Goal: Transaction & Acquisition: Purchase product/service

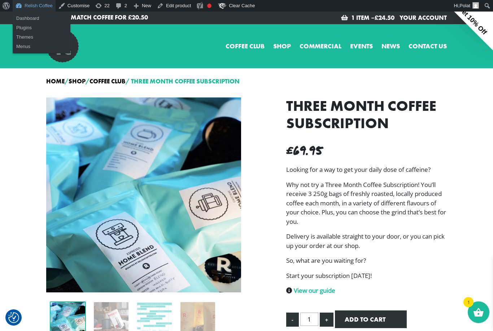
click at [42, 5] on link "Relish Coffee" at bounding box center [34, 6] width 43 height 12
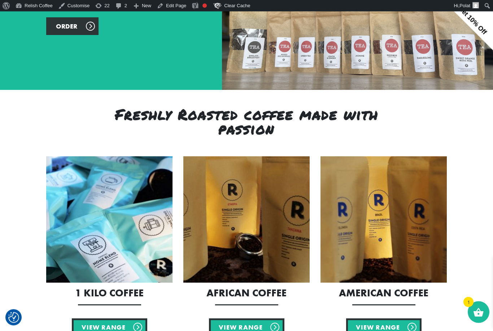
scroll to position [183, 0]
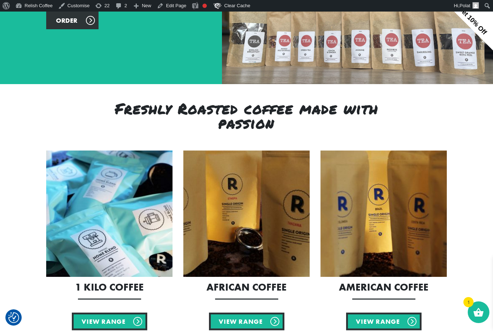
click at [118, 218] on img at bounding box center [109, 214] width 126 height 126
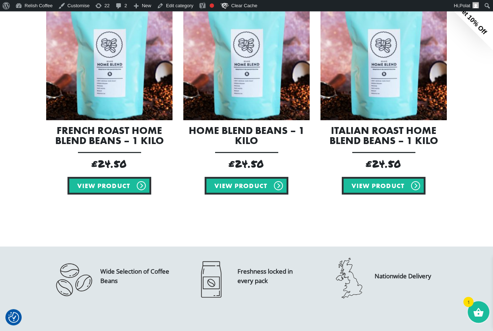
scroll to position [198, 0]
drag, startPoint x: 115, startPoint y: 191, endPoint x: 115, endPoint y: 185, distance: 6.1
click at [115, 191] on link "View product" at bounding box center [110, 186] width 84 height 18
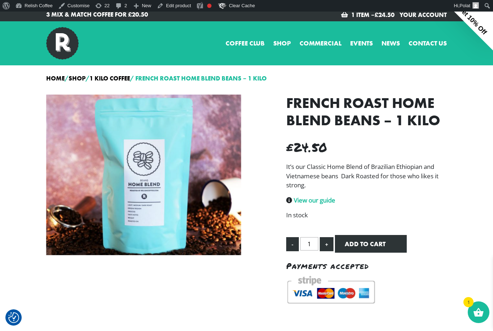
scroll to position [3, 0]
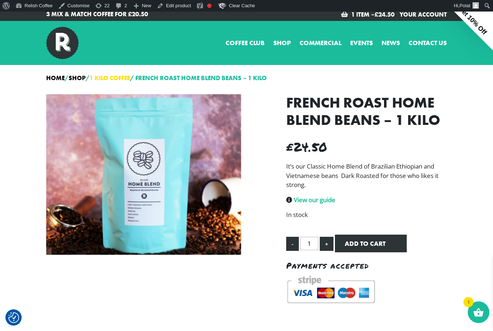
click at [119, 79] on link "1 Kilo Coffee" at bounding box center [110, 78] width 40 height 8
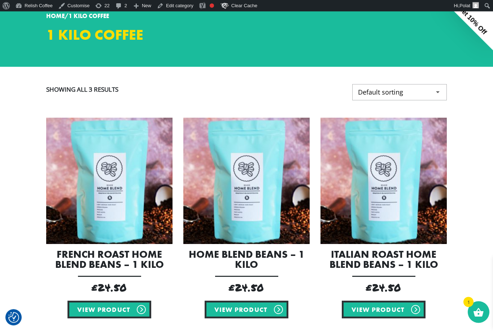
scroll to position [74, 0]
click at [228, 190] on img at bounding box center [247, 181] width 126 height 126
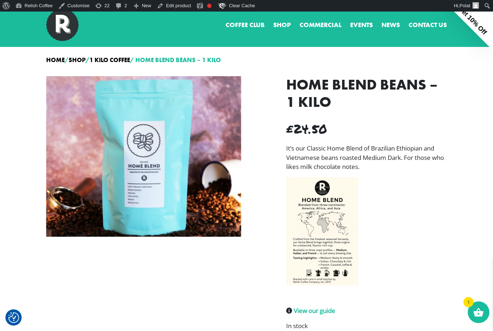
scroll to position [23, 0]
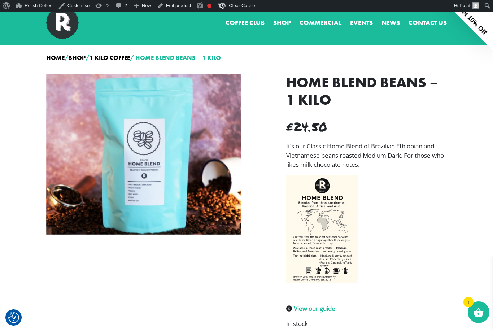
click at [324, 232] on img at bounding box center [322, 229] width 72 height 108
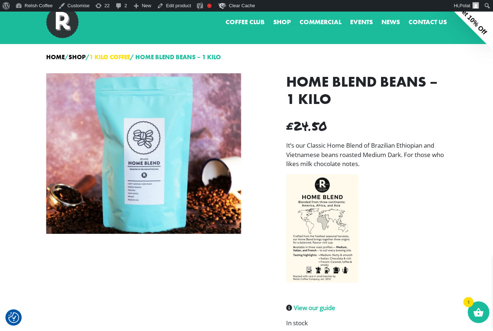
click at [115, 56] on link "1 Kilo Coffee" at bounding box center [110, 57] width 40 height 8
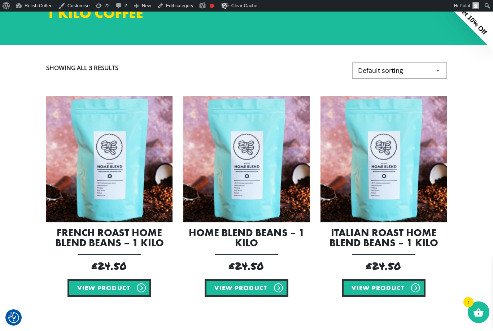
scroll to position [122, 0]
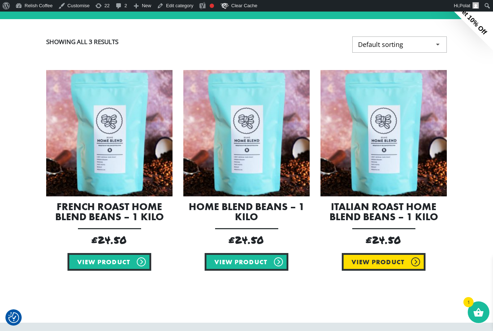
click at [370, 264] on link "View product" at bounding box center [384, 262] width 84 height 18
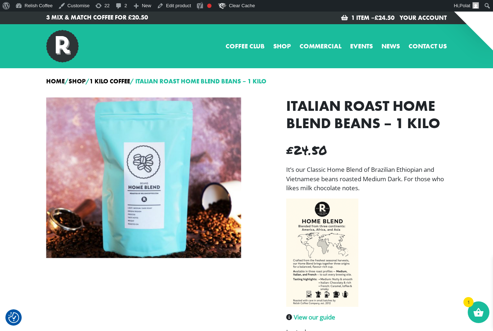
checkbox input "true"
click at [57, 81] on link "Home" at bounding box center [55, 81] width 18 height 8
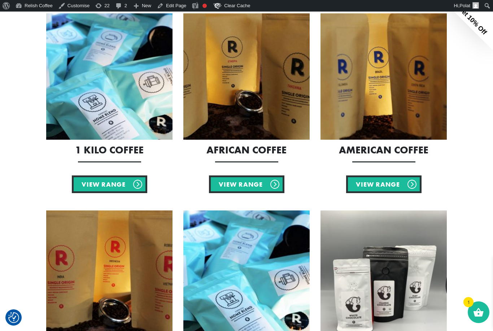
scroll to position [320, 0]
click at [237, 81] on img at bounding box center [247, 77] width 126 height 126
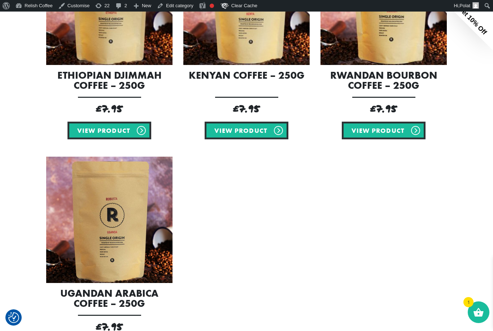
scroll to position [266, 0]
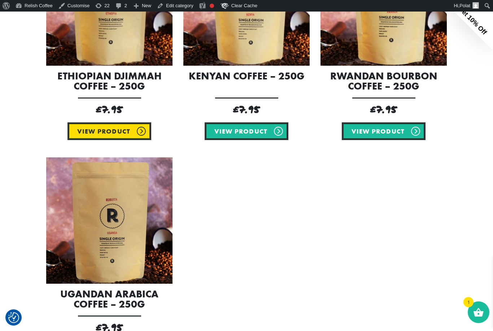
click at [104, 131] on link "View product" at bounding box center [110, 131] width 84 height 18
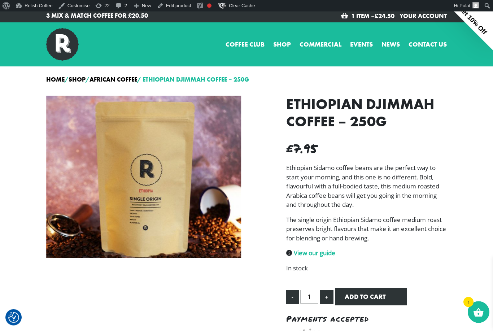
scroll to position [2, 0]
click at [112, 81] on link "African Coffee" at bounding box center [114, 80] width 48 height 8
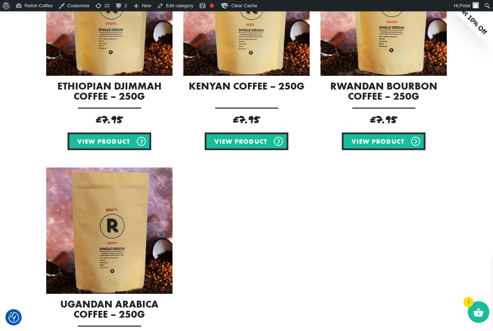
scroll to position [256, 0]
click at [255, 145] on link "View product" at bounding box center [247, 142] width 84 height 18
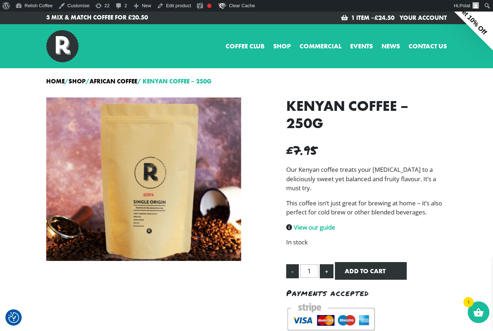
checkbox input "true"
click at [283, 44] on link "Shop" at bounding box center [282, 46] width 18 height 10
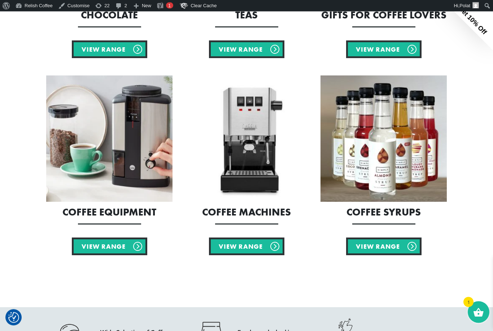
scroll to position [687, 0]
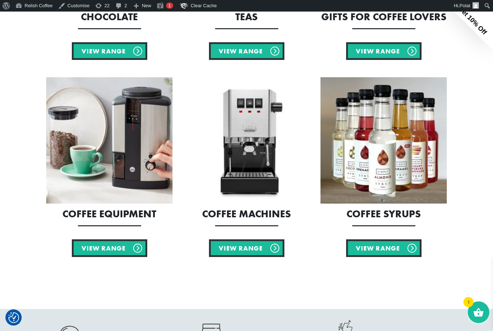
click at [364, 179] on img at bounding box center [384, 140] width 126 height 126
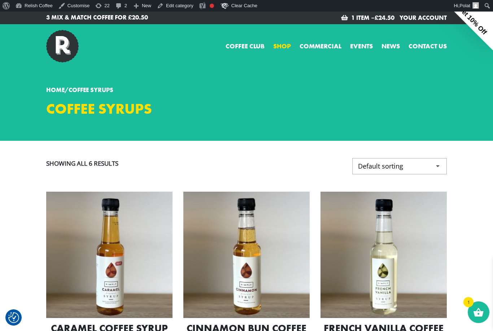
click at [283, 46] on link "Shop" at bounding box center [282, 46] width 18 height 10
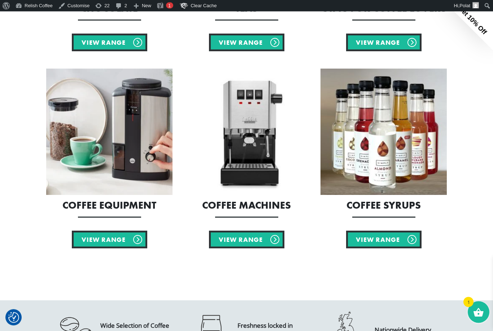
scroll to position [696, 0]
click at [261, 240] on link "View Range" at bounding box center [247, 240] width 76 height 18
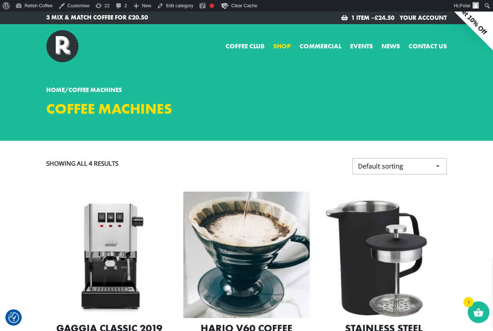
click at [282, 48] on link "Shop" at bounding box center [282, 46] width 18 height 10
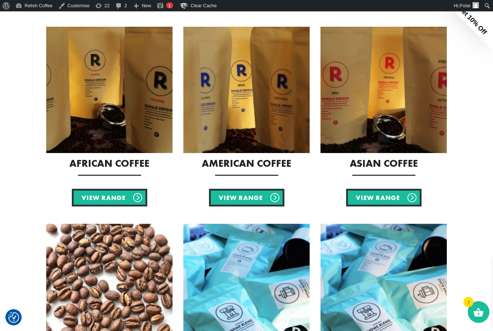
scroll to position [154, 0]
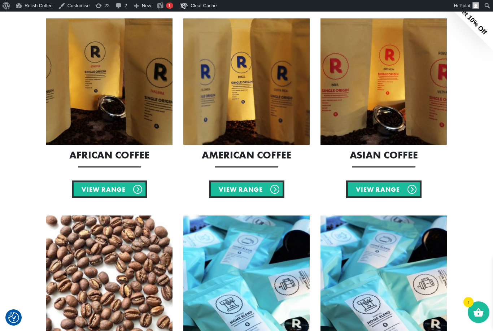
click at [360, 111] on img at bounding box center [384, 81] width 126 height 126
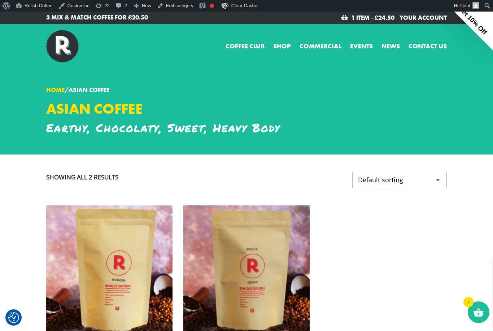
click at [57, 92] on link "Home" at bounding box center [55, 90] width 18 height 8
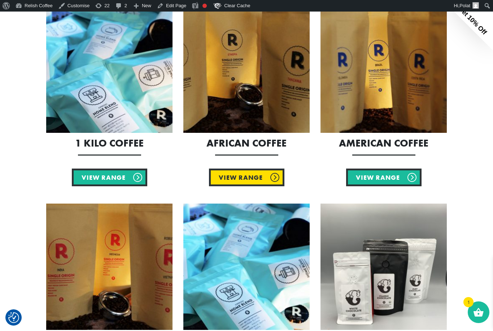
scroll to position [315, 0]
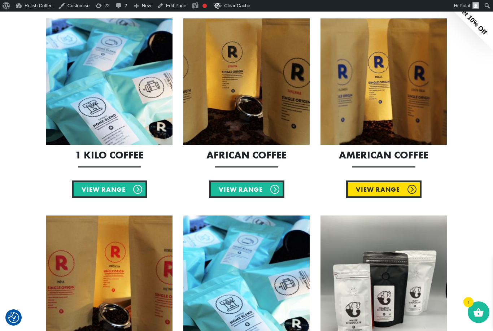
click at [379, 186] on link "View Range" at bounding box center [384, 190] width 76 height 18
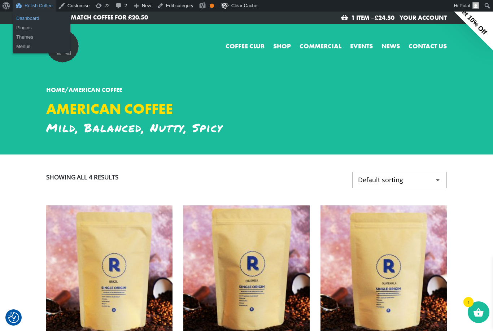
click at [35, 18] on link "Dashboard" at bounding box center [42, 18] width 58 height 9
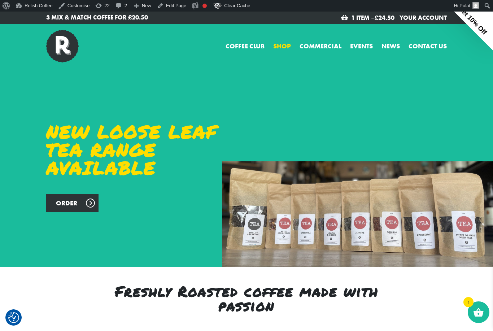
click at [282, 42] on link "Shop" at bounding box center [282, 46] width 18 height 10
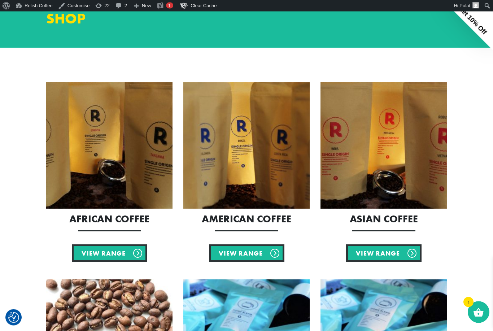
scroll to position [91, 0]
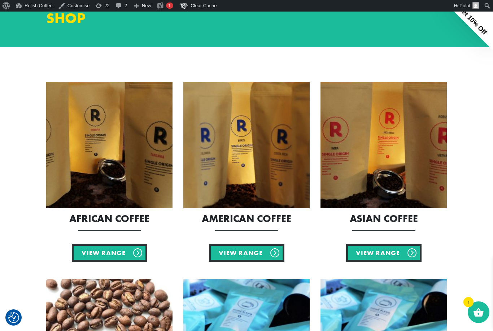
click at [241, 180] on img at bounding box center [247, 145] width 126 height 126
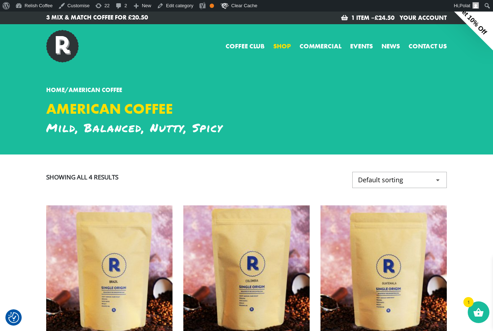
click at [283, 47] on link "Shop" at bounding box center [282, 46] width 18 height 10
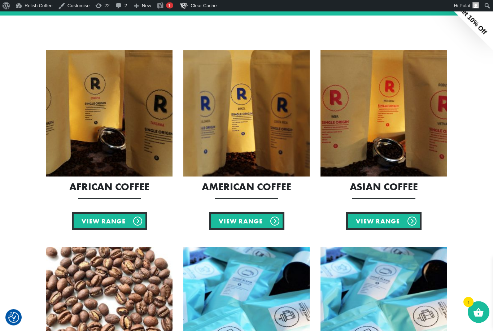
scroll to position [124, 0]
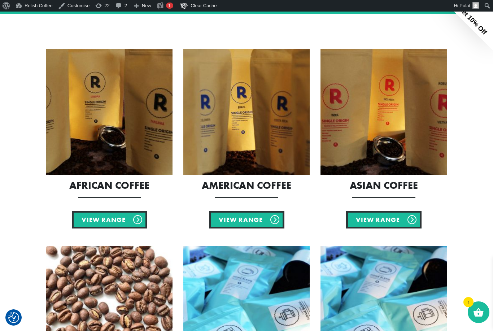
click at [79, 157] on img at bounding box center [109, 112] width 126 height 126
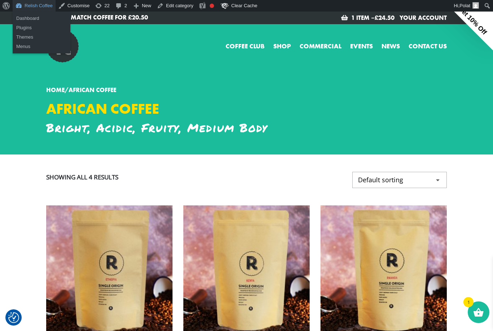
click at [39, 8] on link "Relish Coffee" at bounding box center [34, 6] width 43 height 12
